Goal: Task Accomplishment & Management: Use online tool/utility

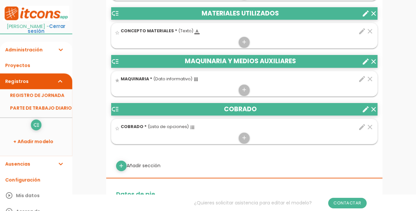
scroll to position [329, 0]
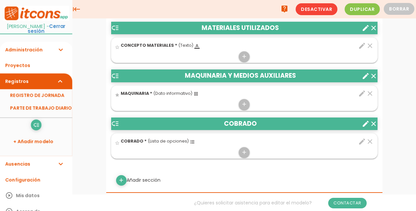
click at [366, 78] on icon "create" at bounding box center [366, 76] width 8 height 8
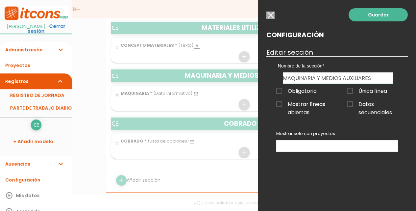
click at [322, 78] on input "MAQUINARIA Y MEDIOS AUXILIARES" at bounding box center [338, 77] width 110 height 11
drag, startPoint x: 324, startPoint y: 77, endPoint x: 406, endPoint y: 79, distance: 81.3
click at [406, 79] on div "Nombre de la sección JORNADA TRABAJOS REALIZADOS MATERIALES UTILIZADOS MAQUINAR…" at bounding box center [338, 70] width 142 height 28
type input "MAQUINARIA Y AYUDANTE"
click at [375, 16] on link "Guardar" at bounding box center [378, 14] width 59 height 13
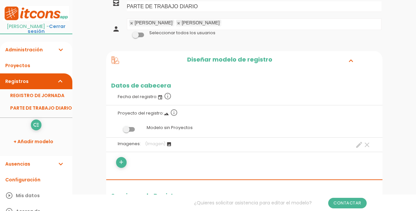
scroll to position [66, 0]
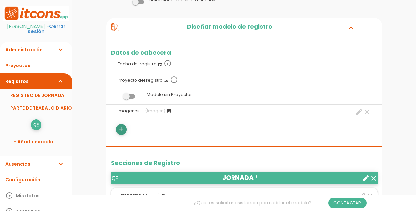
click at [121, 130] on icon "add" at bounding box center [121, 129] width 6 height 11
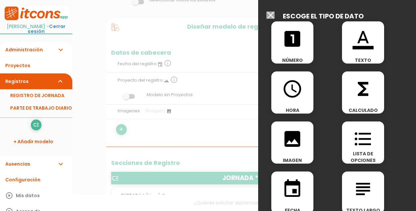
click at [353, 58] on span "TEXTO" at bounding box center [363, 60] width 42 height 7
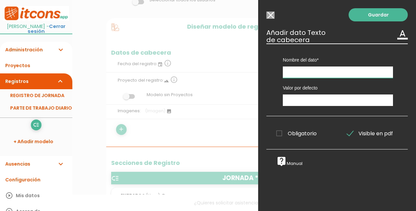
click at [338, 72] on input "text" at bounding box center [338, 72] width 110 height 12
click at [295, 71] on input "Direccion y teléfono" at bounding box center [338, 72] width 110 height 12
type input "Dirección y teléfono"
click at [368, 14] on link "Guardar" at bounding box center [378, 14] width 59 height 13
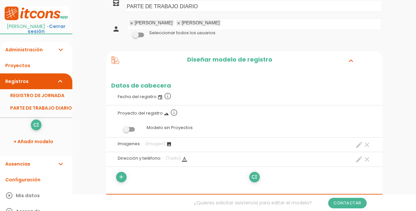
scroll to position [66, 0]
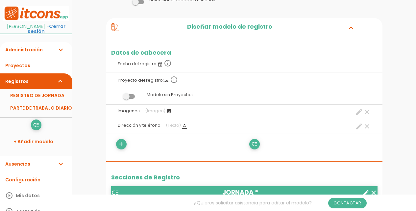
click at [367, 112] on icon "clear" at bounding box center [367, 112] width 8 height 8
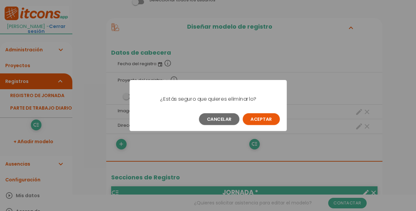
scroll to position [0, 0]
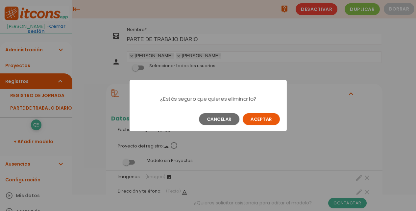
click at [264, 121] on button "Aceptar" at bounding box center [261, 119] width 37 height 12
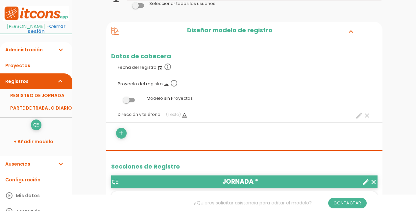
scroll to position [66, 0]
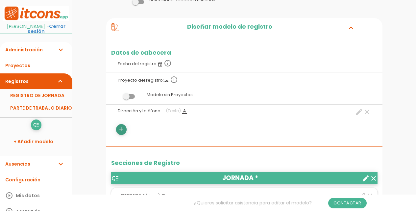
click at [122, 132] on icon "add" at bounding box center [121, 129] width 6 height 11
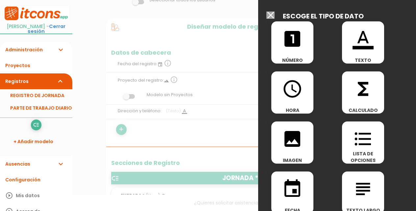
click at [292, 140] on icon "image" at bounding box center [292, 138] width 21 height 21
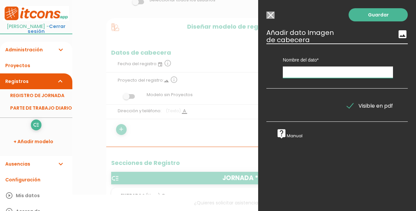
click at [311, 70] on input "text" at bounding box center [338, 72] width 110 height 12
type input "i"
type input "Imágenes"
click at [379, 11] on link "Guardar" at bounding box center [378, 14] width 59 height 13
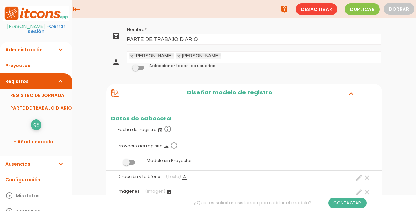
click at [76, 10] on icon "keyboard_tab" at bounding box center [76, 9] width 8 height 18
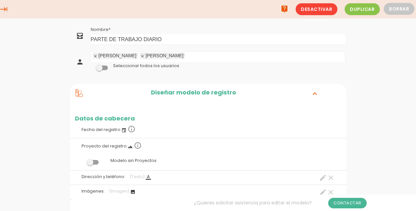
click at [7, 9] on icon "keyboard_tab" at bounding box center [4, 9] width 8 height 18
